Goal: Information Seeking & Learning: Find specific fact

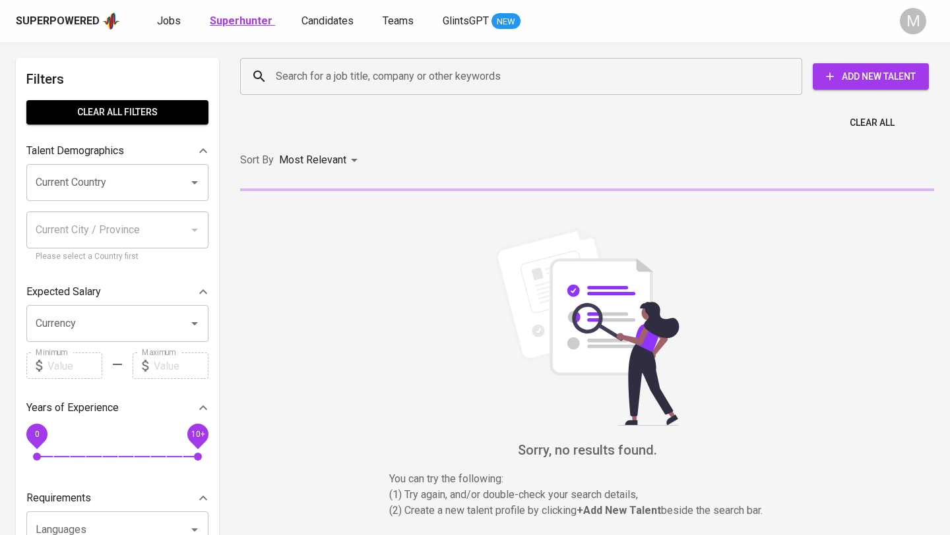
click at [234, 18] on b "Superhunter" at bounding box center [241, 21] width 63 height 13
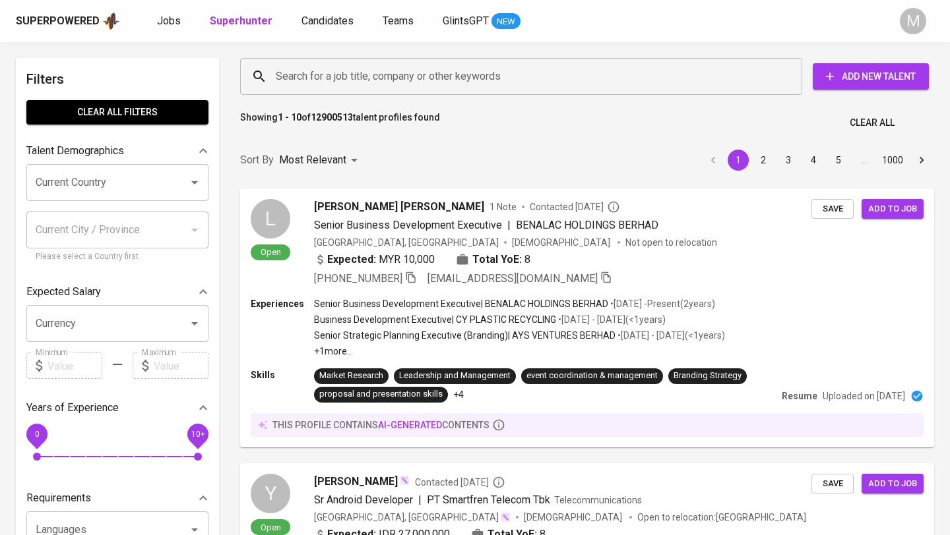
click at [344, 76] on input "Search for a job title, company or other keywords" at bounding box center [524, 76] width 504 height 25
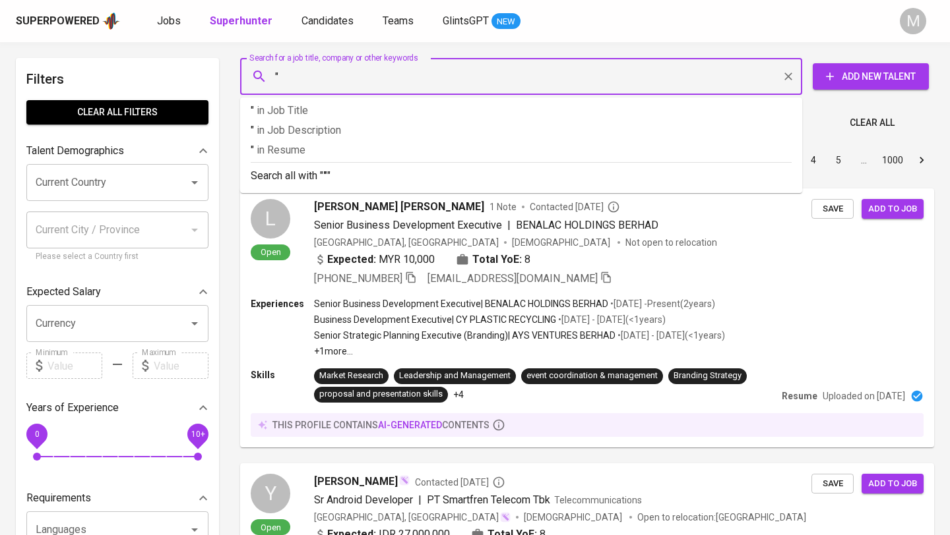
paste input "[EMAIL_ADDRESS][DOMAIN_NAME]"
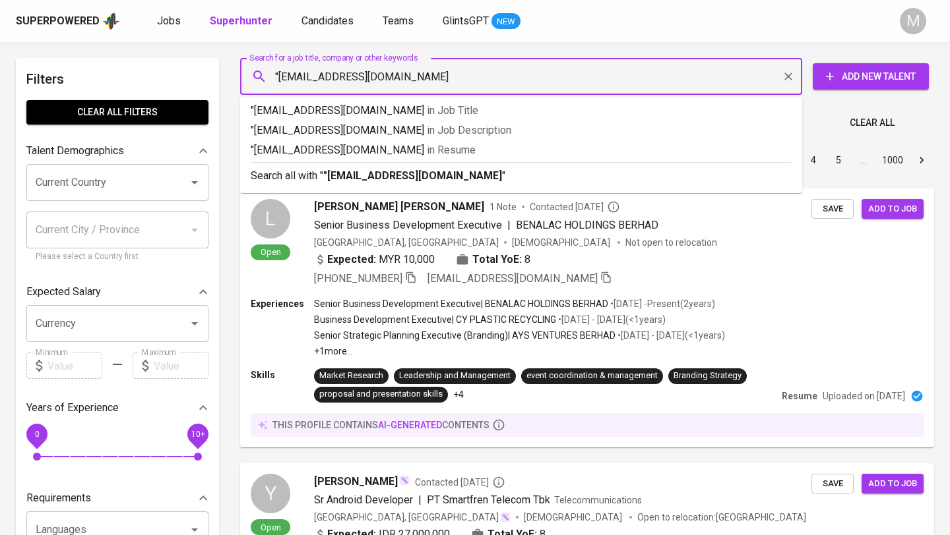
type input ""[EMAIL_ADDRESS][DOMAIN_NAME]""
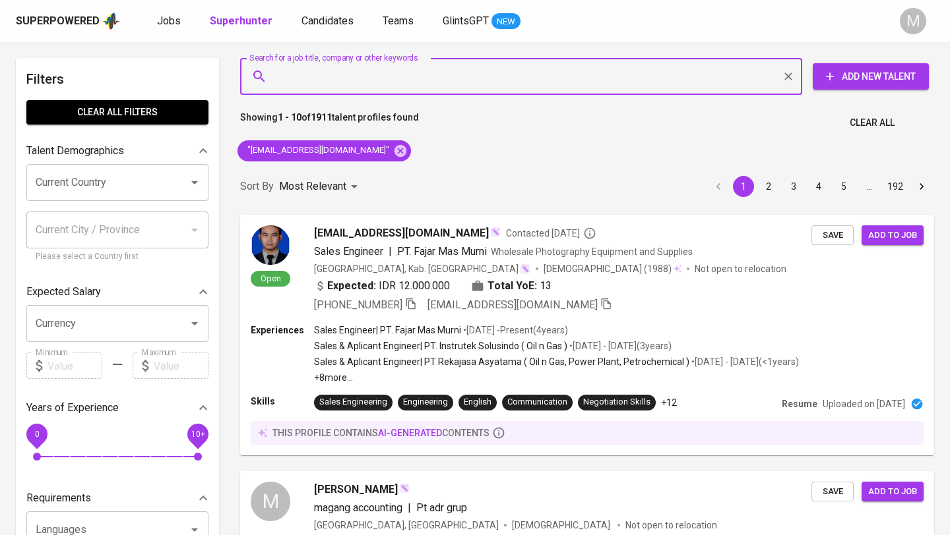
click at [876, 121] on span "Clear All" at bounding box center [871, 123] width 45 height 16
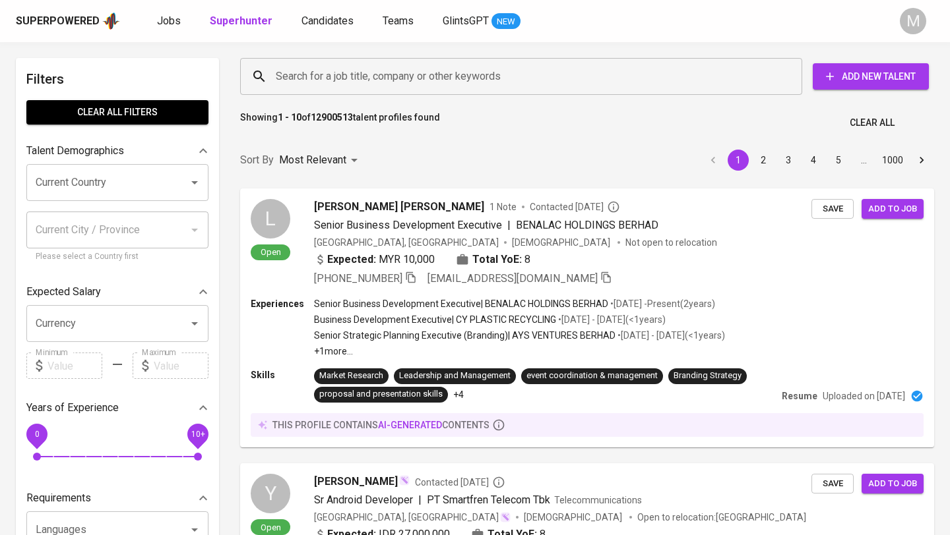
click at [67, 16] on div "Superpowered" at bounding box center [58, 21] width 84 height 15
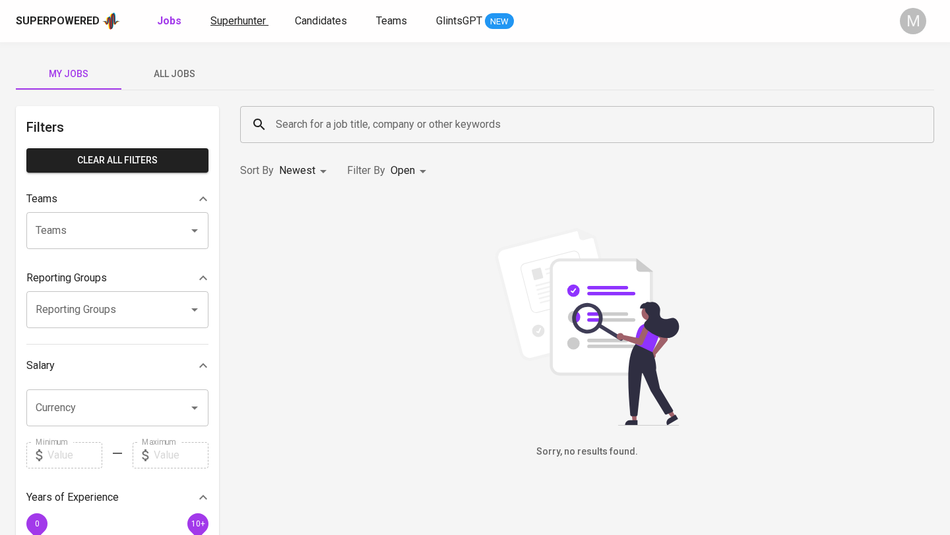
click at [238, 16] on span "Superhunter" at bounding box center [237, 21] width 55 height 13
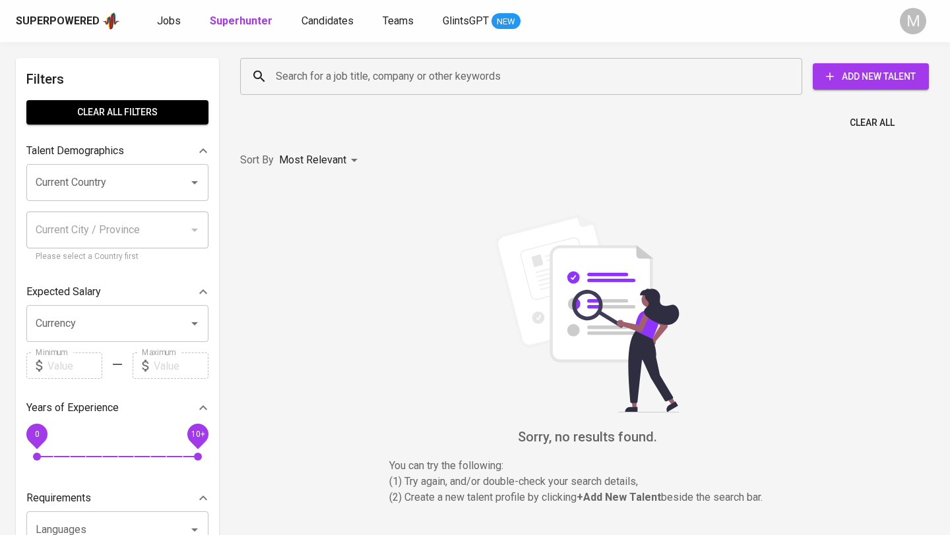
click at [336, 76] on input "Search for a job title, company or other keywords" at bounding box center [524, 76] width 504 height 25
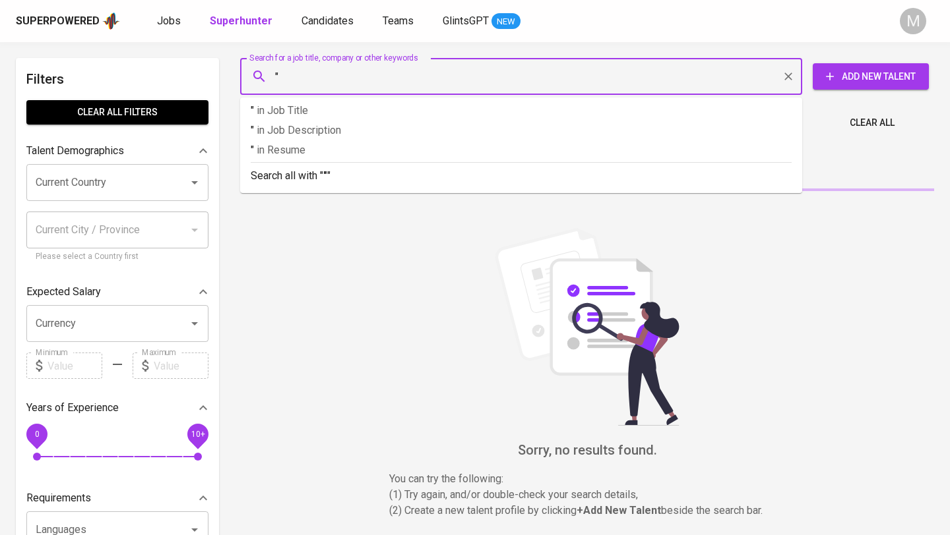
paste input "chatarina.shinta@gmail.com"
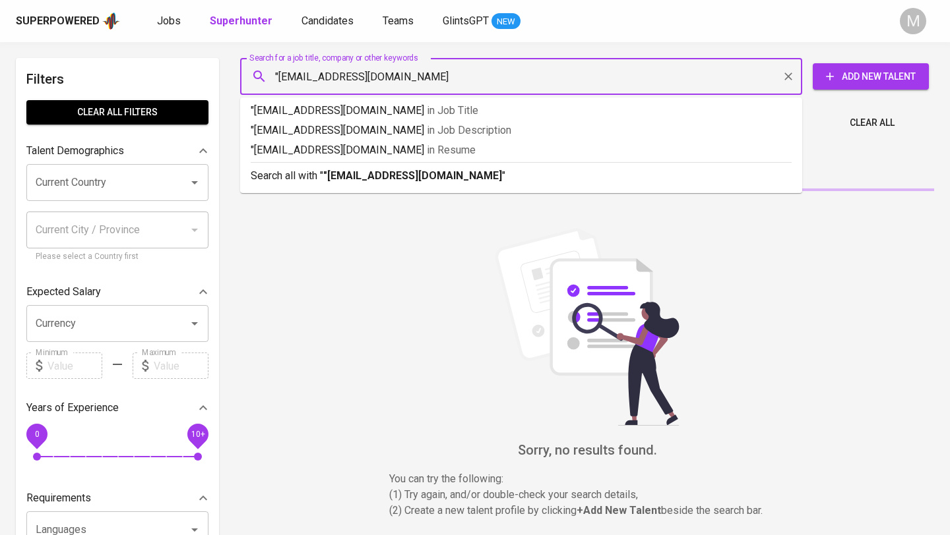
type input ""chatarina.shinta@gmail.com""
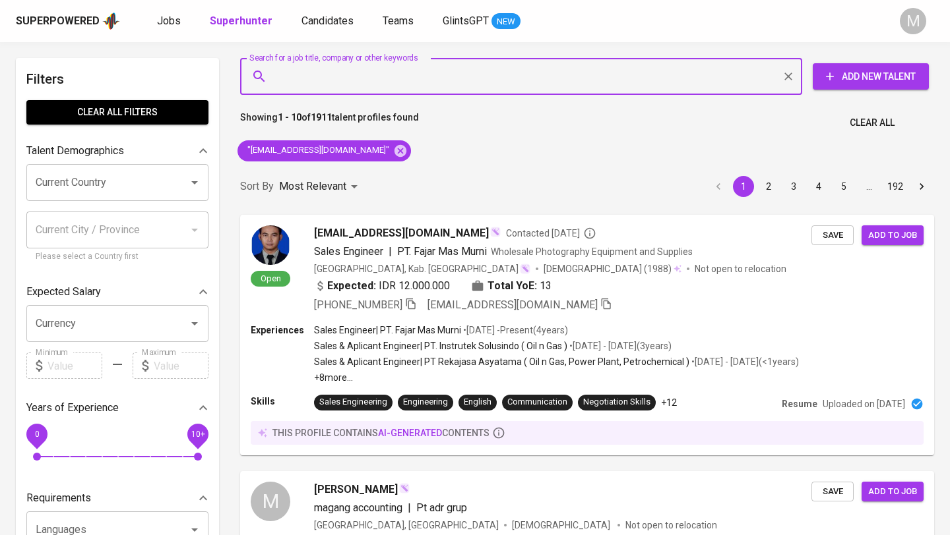
click at [868, 125] on span "Clear All" at bounding box center [871, 123] width 45 height 16
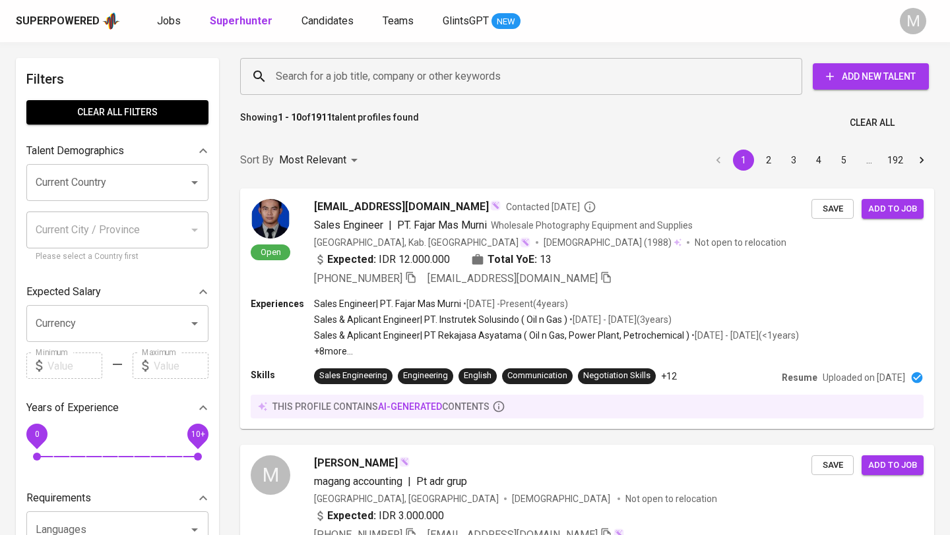
click at [57, 12] on div "Superpowered" at bounding box center [68, 21] width 104 height 20
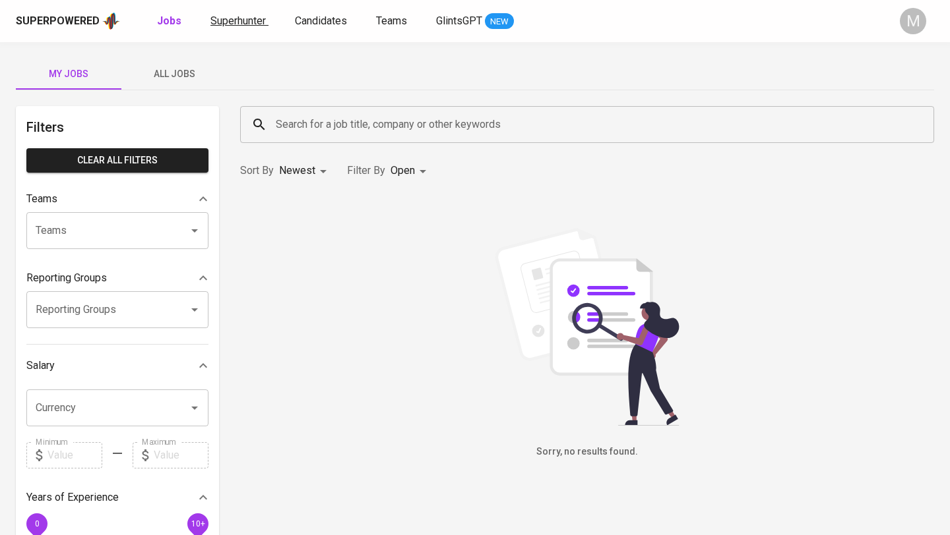
click at [255, 23] on span "Superhunter" at bounding box center [237, 21] width 55 height 13
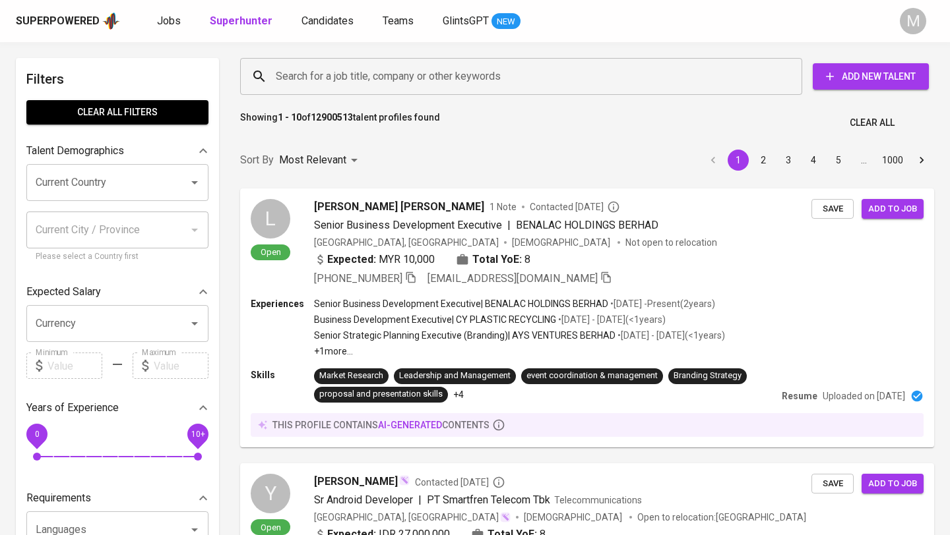
click at [326, 82] on input "Search for a job title, company or other keywords" at bounding box center [524, 76] width 504 height 25
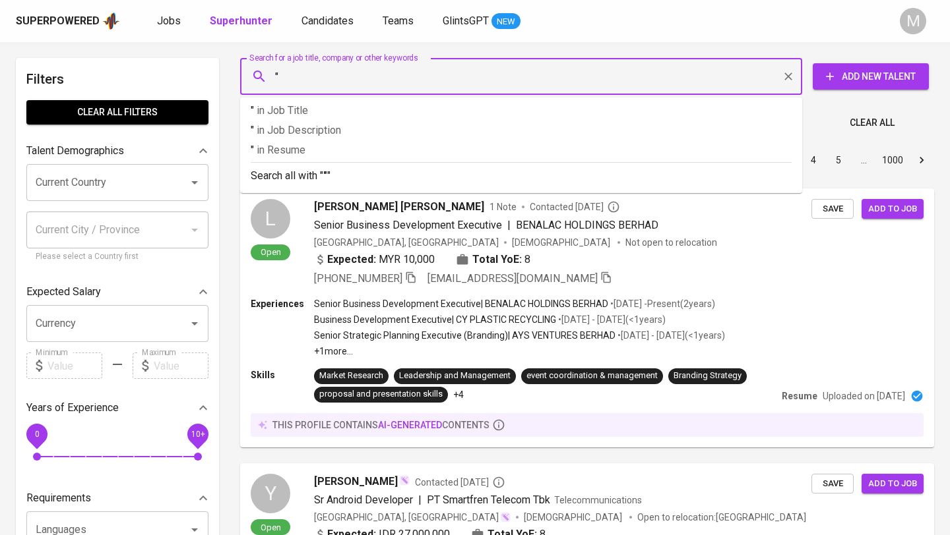
paste input "chatarina.shinta@gmail.com"
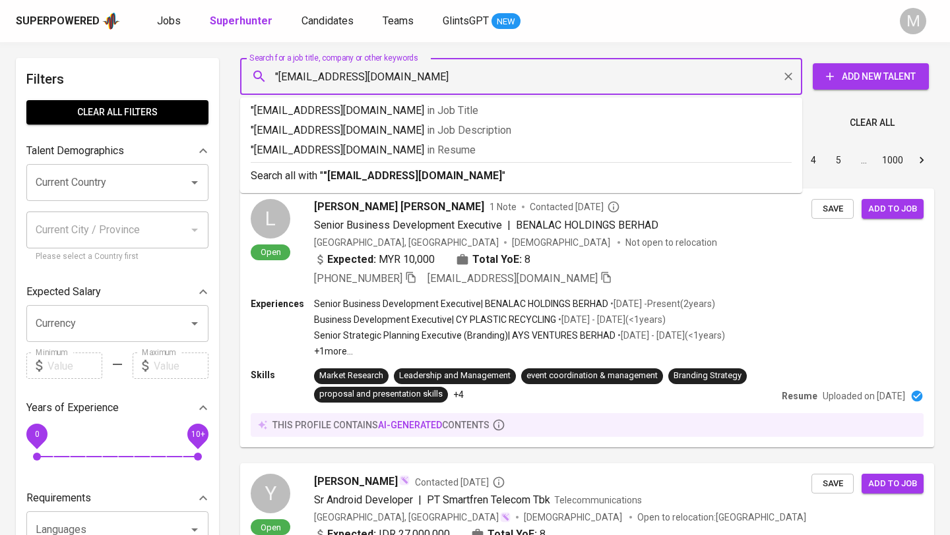
type input ""chatarina.shinta@gmail.com""
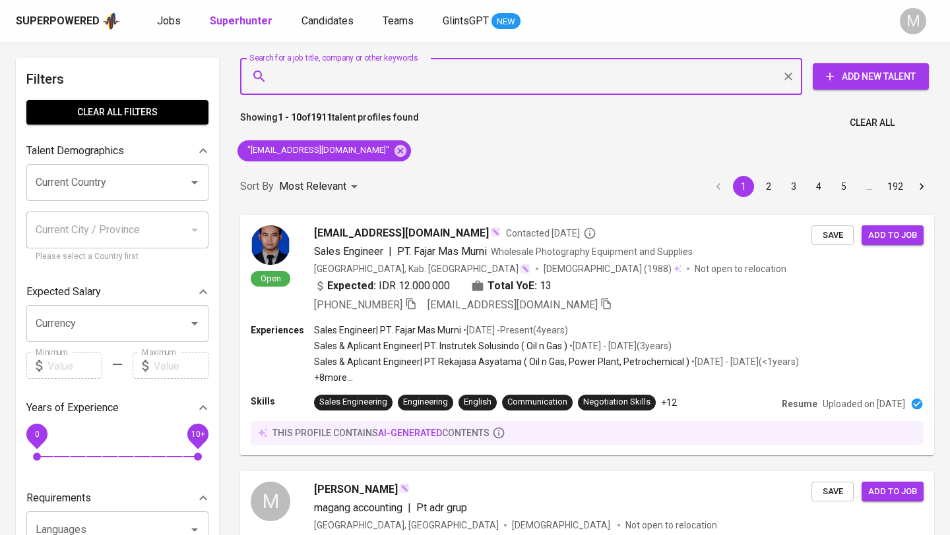
click at [870, 125] on span "Clear All" at bounding box center [871, 123] width 45 height 16
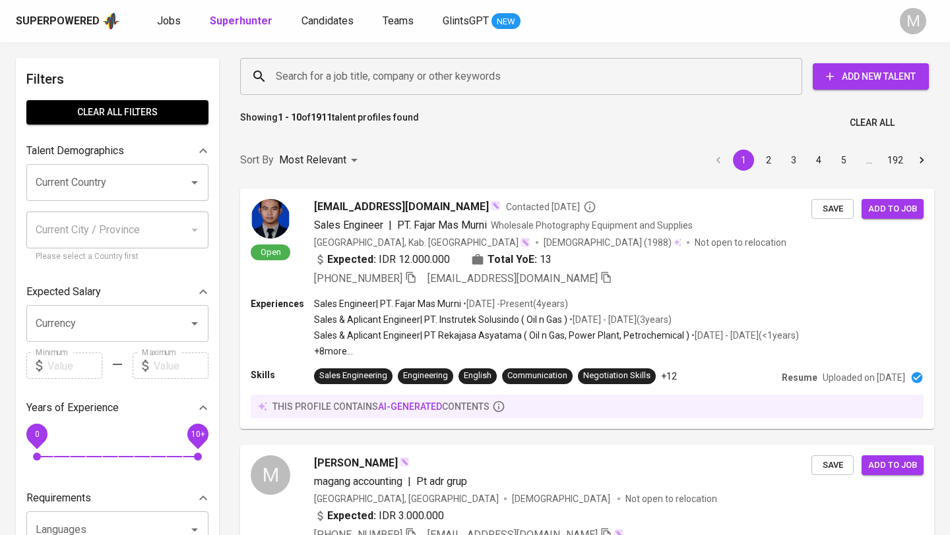
click at [78, 23] on div "Superpowered" at bounding box center [58, 21] width 84 height 15
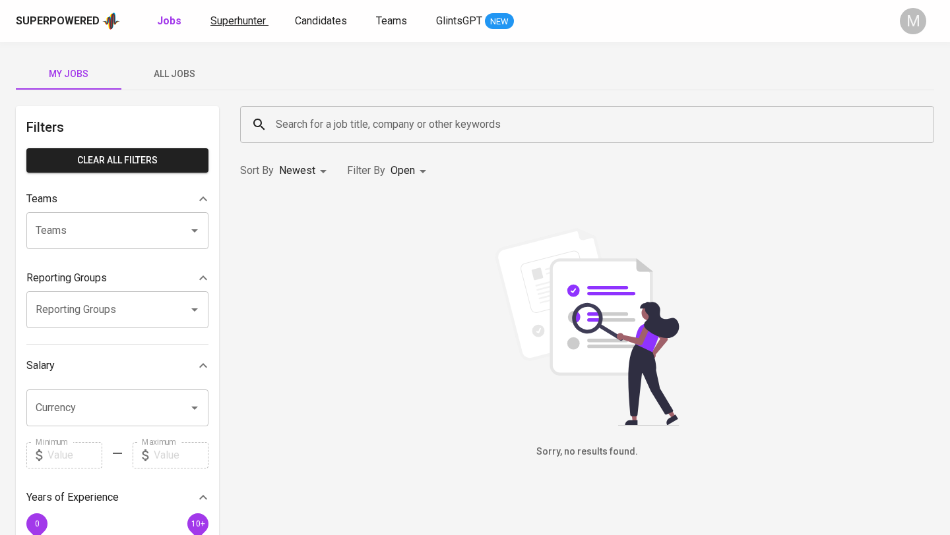
click at [233, 22] on span "Superhunter" at bounding box center [237, 21] width 55 height 13
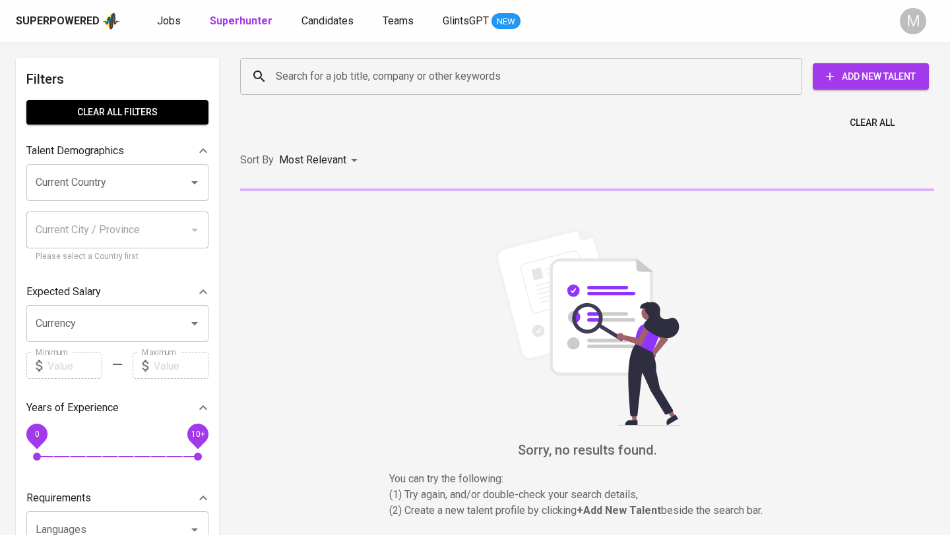
click at [318, 73] on input "Search for a job title, company or other keywords" at bounding box center [524, 76] width 504 height 25
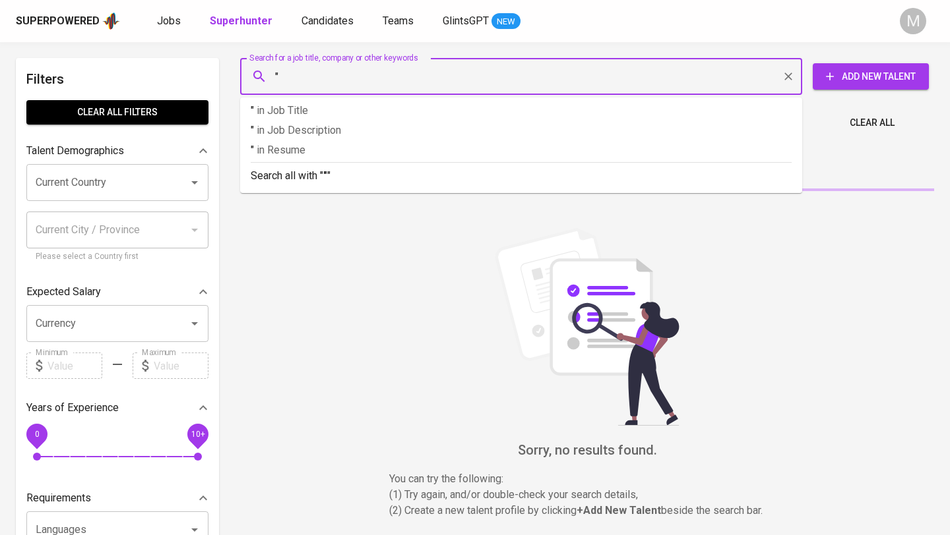
paste input "infojob.nurul@gmail.com"
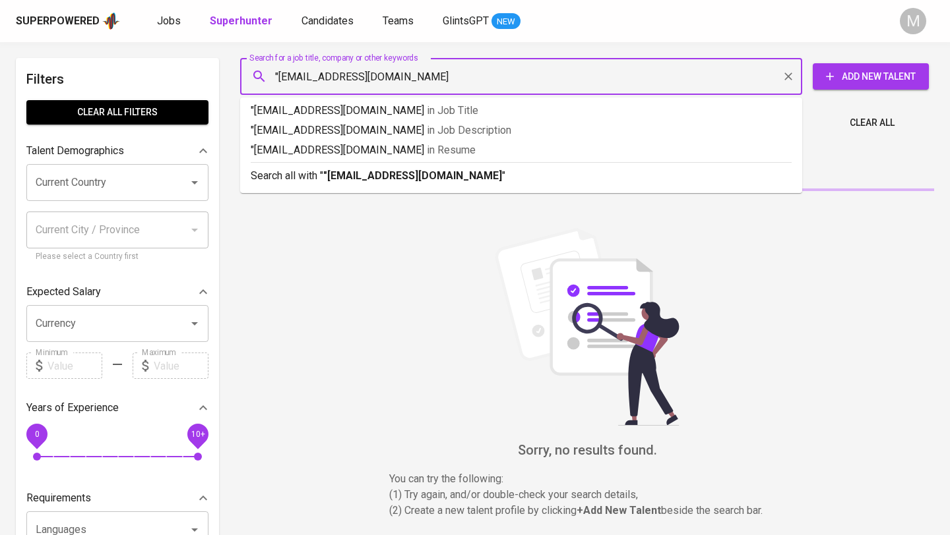
type input ""infojob.nurul@gmail.com""
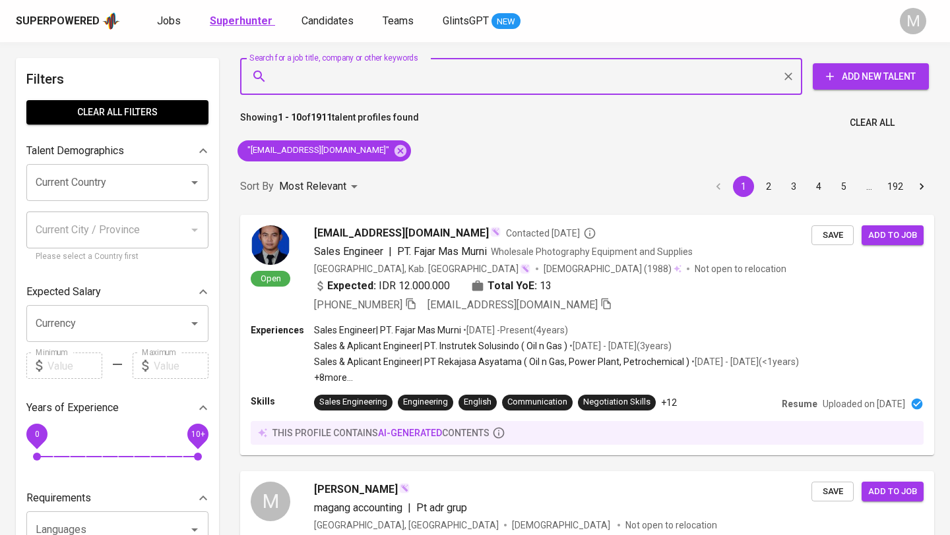
click at [237, 15] on b "Superhunter" at bounding box center [241, 21] width 63 height 13
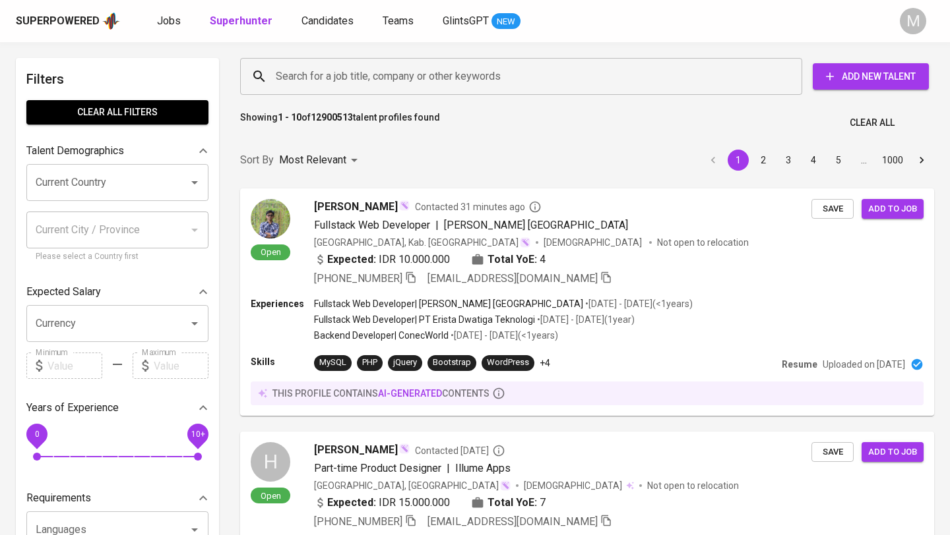
click at [67, 26] on div "Superpowered" at bounding box center [58, 21] width 84 height 15
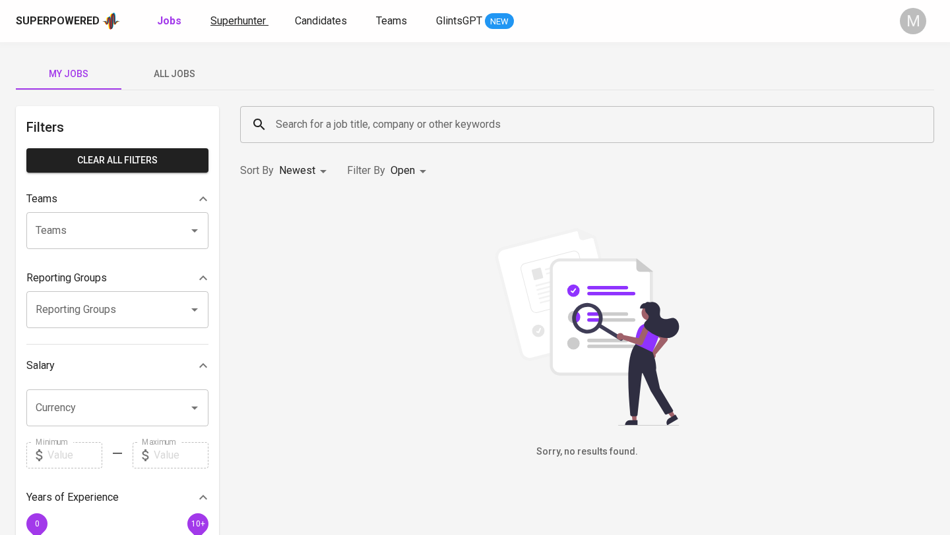
click at [234, 18] on span "Superhunter" at bounding box center [237, 21] width 55 height 13
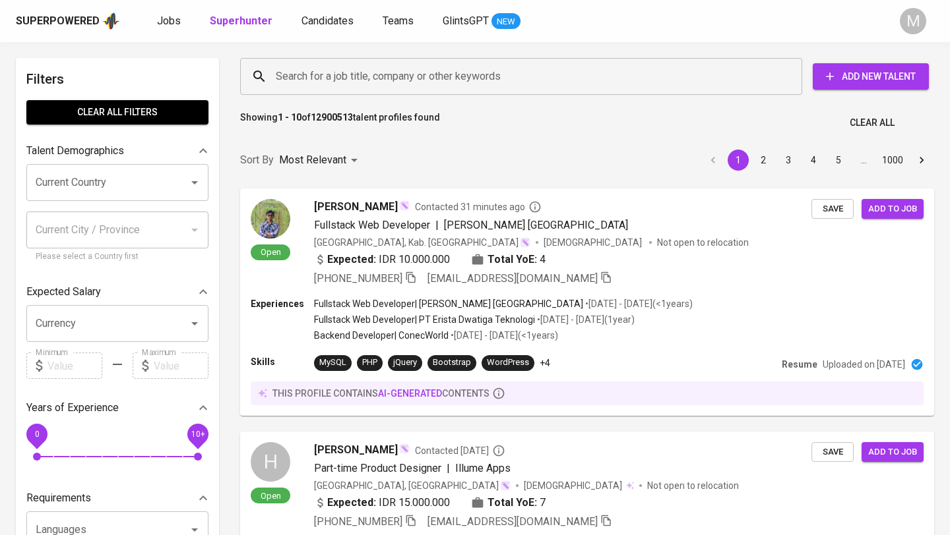
click at [308, 74] on input "Search for a job title, company or other keywords" at bounding box center [524, 76] width 504 height 25
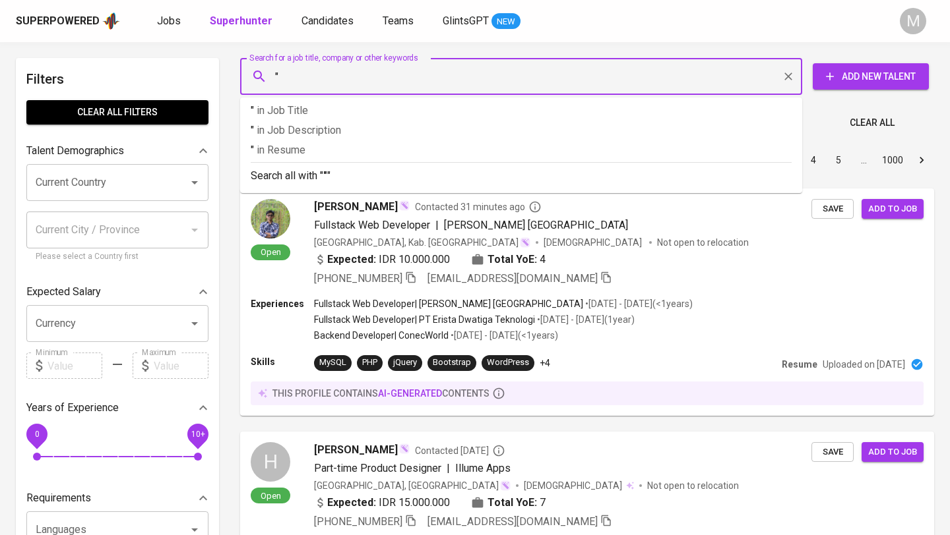
paste input "[EMAIL_ADDRESS][DOMAIN_NAME]"
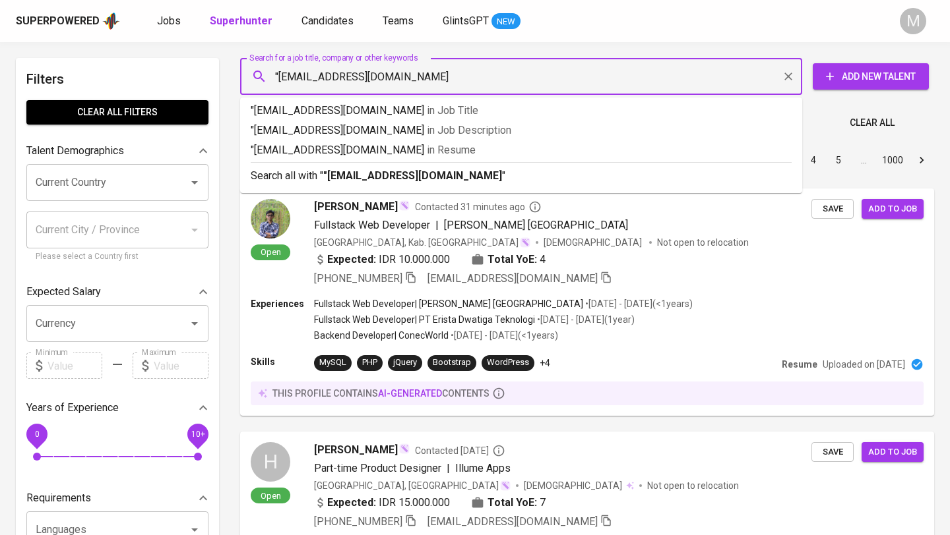
type input ""[EMAIL_ADDRESS][DOMAIN_NAME]""
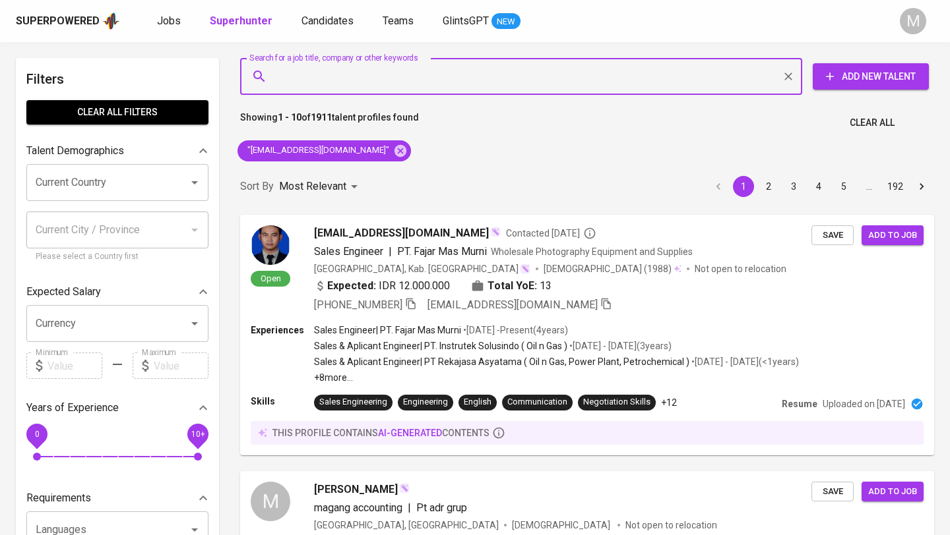
click at [871, 123] on span "Clear All" at bounding box center [871, 123] width 45 height 16
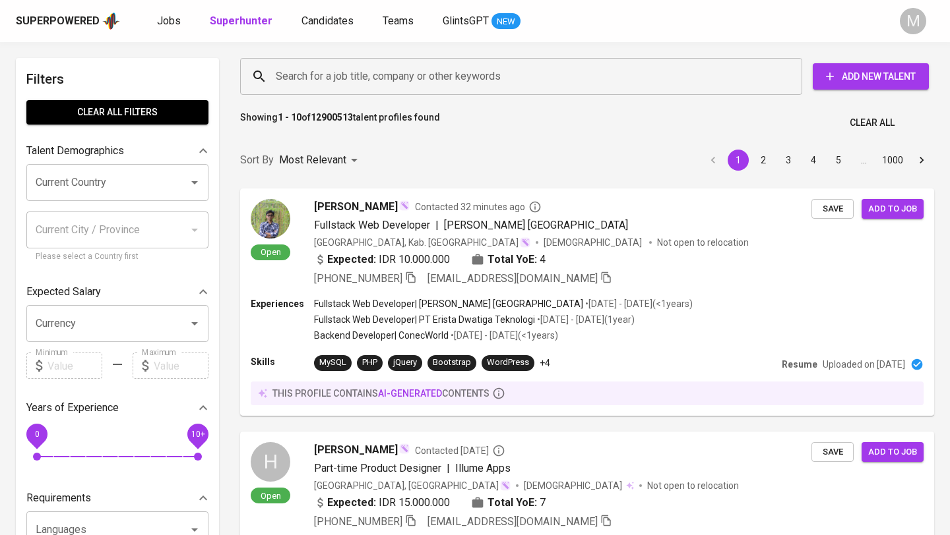
click at [351, 75] on input "Search for a job title, company or other keywords" at bounding box center [524, 76] width 504 height 25
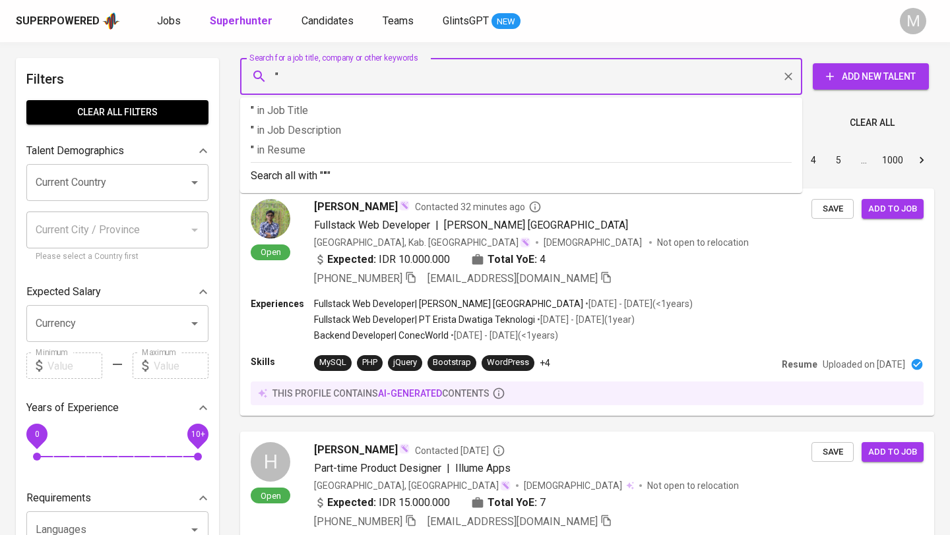
paste input "[EMAIL_ADDRESS][DOMAIN_NAME]"
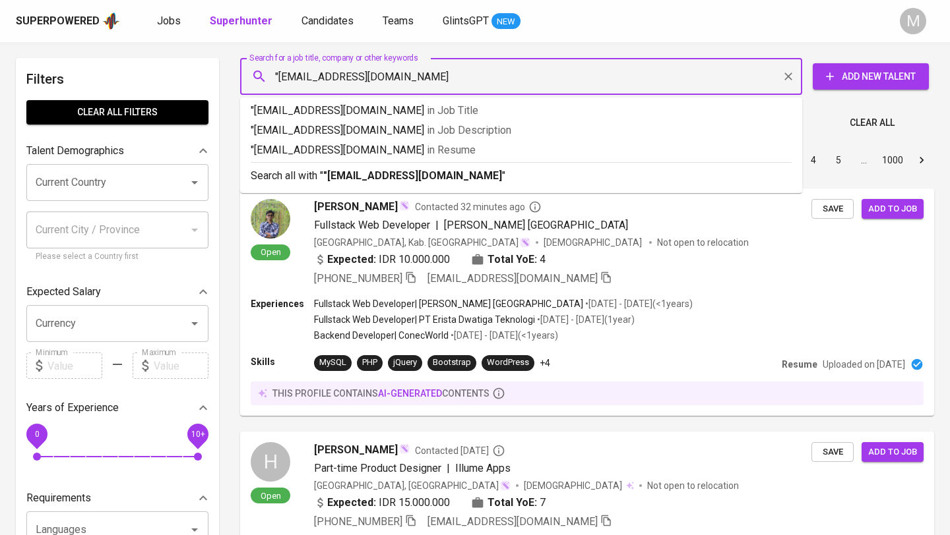
type input ""[EMAIL_ADDRESS][DOMAIN_NAME]""
